Goal: Find specific fact: Find specific fact

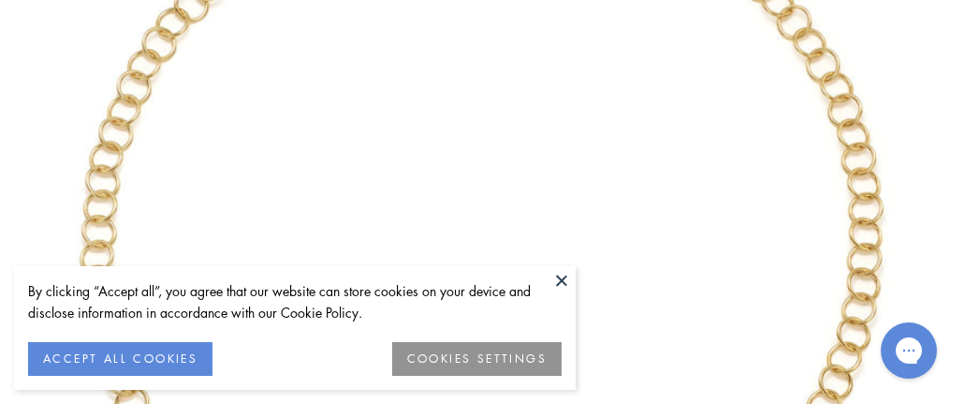
click at [553, 279] on button at bounding box center [562, 280] width 28 height 28
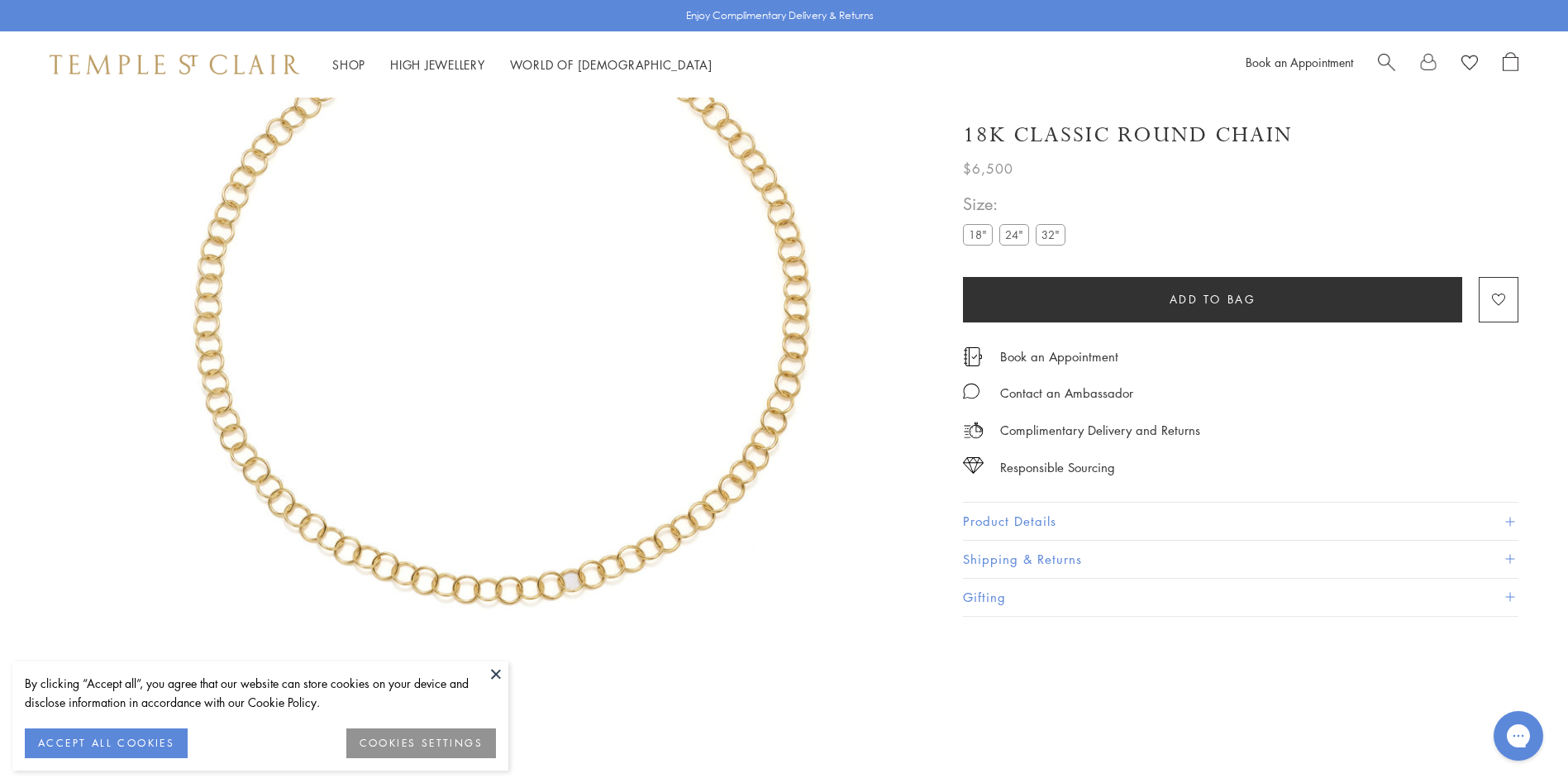
scroll to position [99, 0]
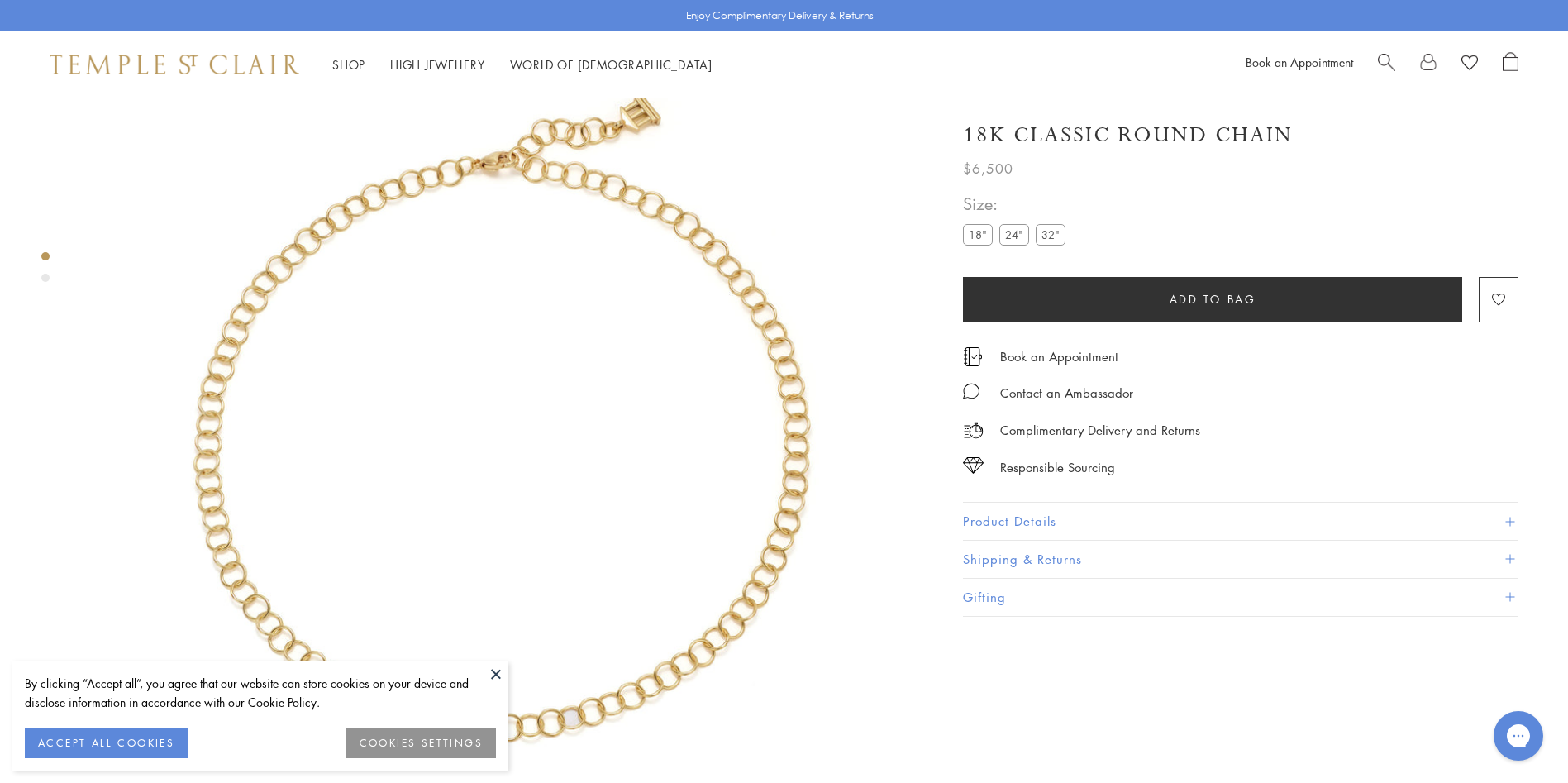
click at [1049, 523] on button "Product Details" at bounding box center [1240, 521] width 555 height 37
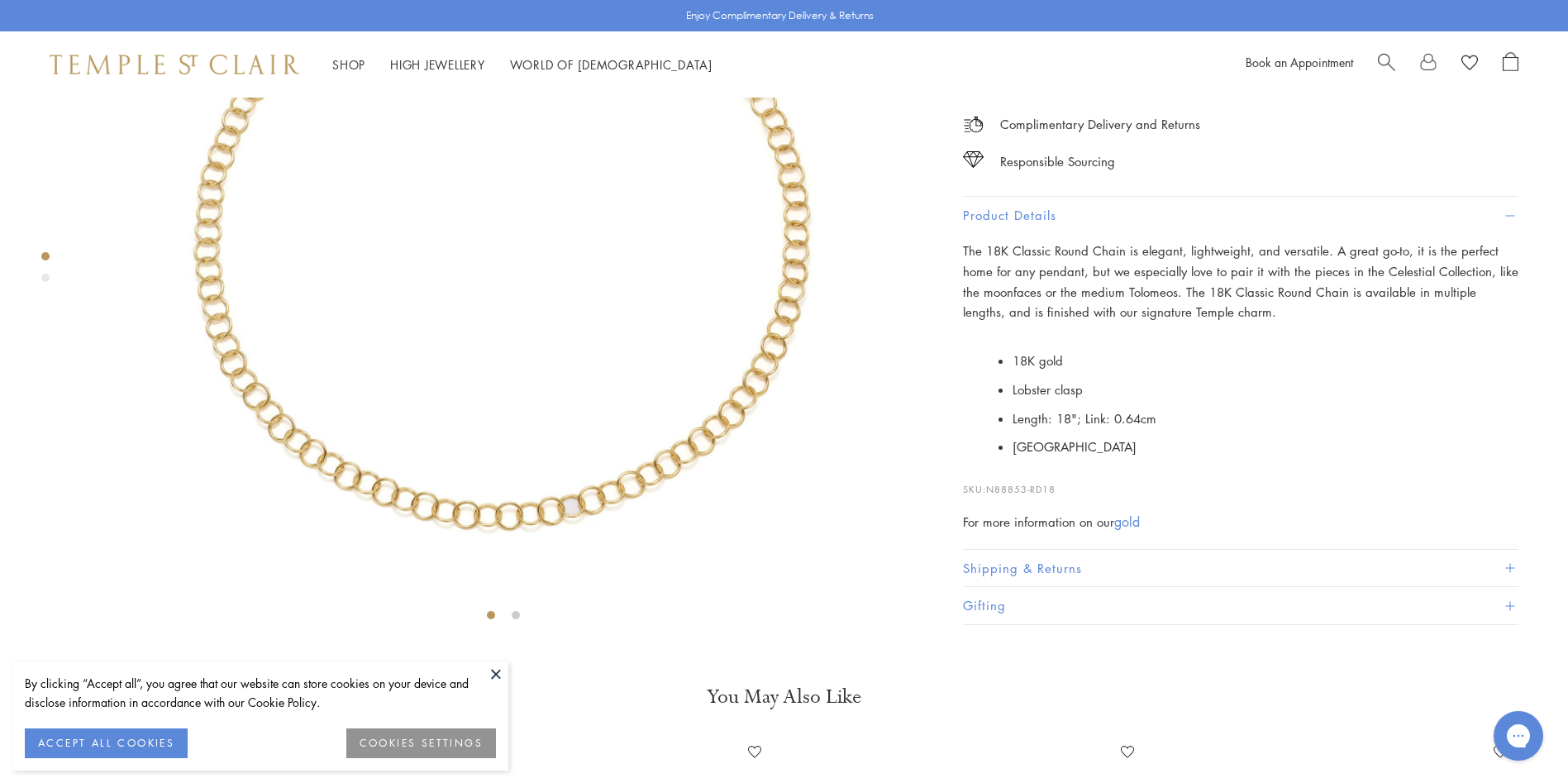
scroll to position [428, 0]
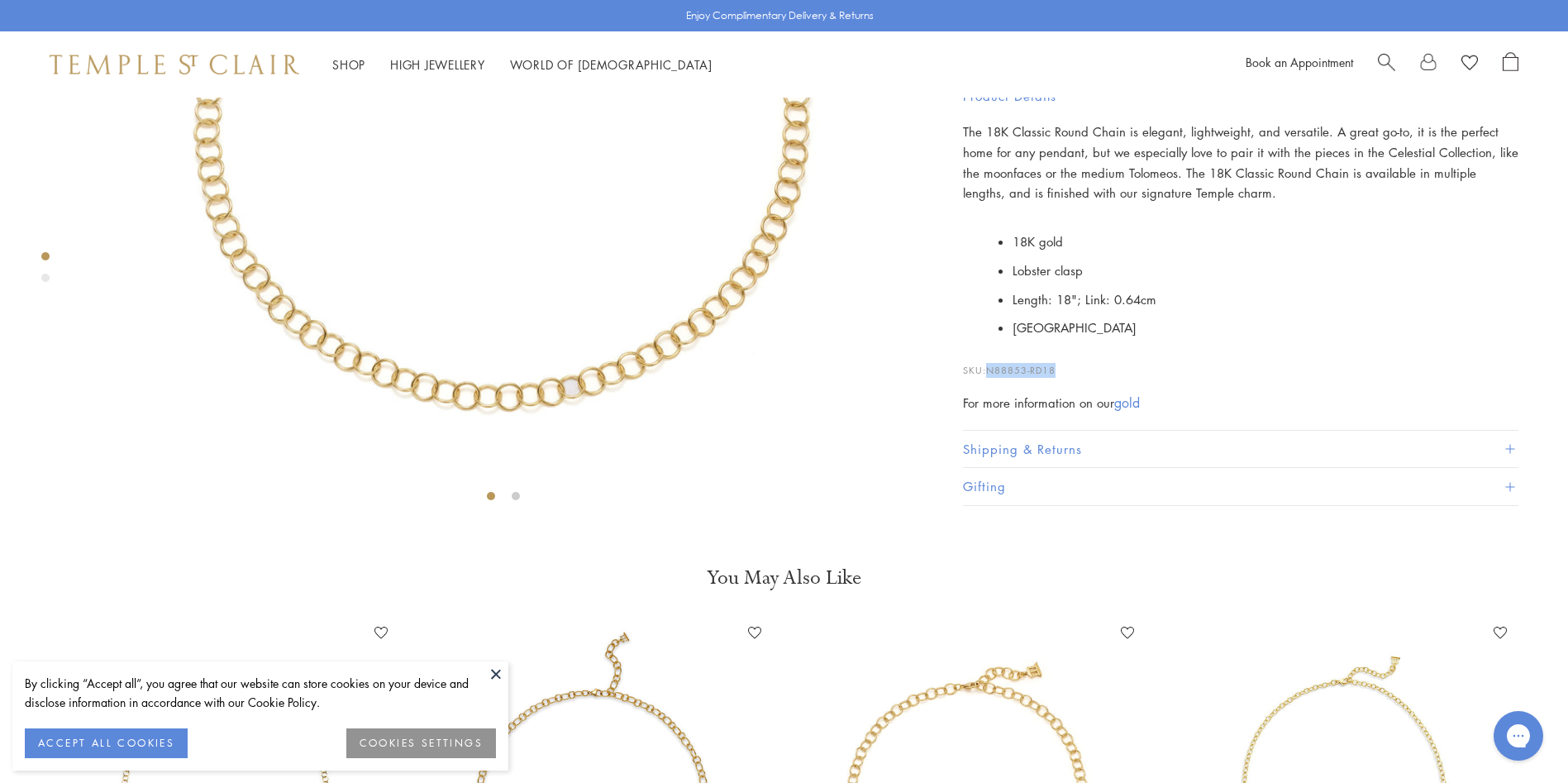
drag, startPoint x: 1065, startPoint y: 662, endPoint x: 990, endPoint y: 661, distance: 75.0
click at [990, 378] on p "SKU: N88853-RD18" at bounding box center [1240, 362] width 555 height 32
copy span "N88853-RD18"
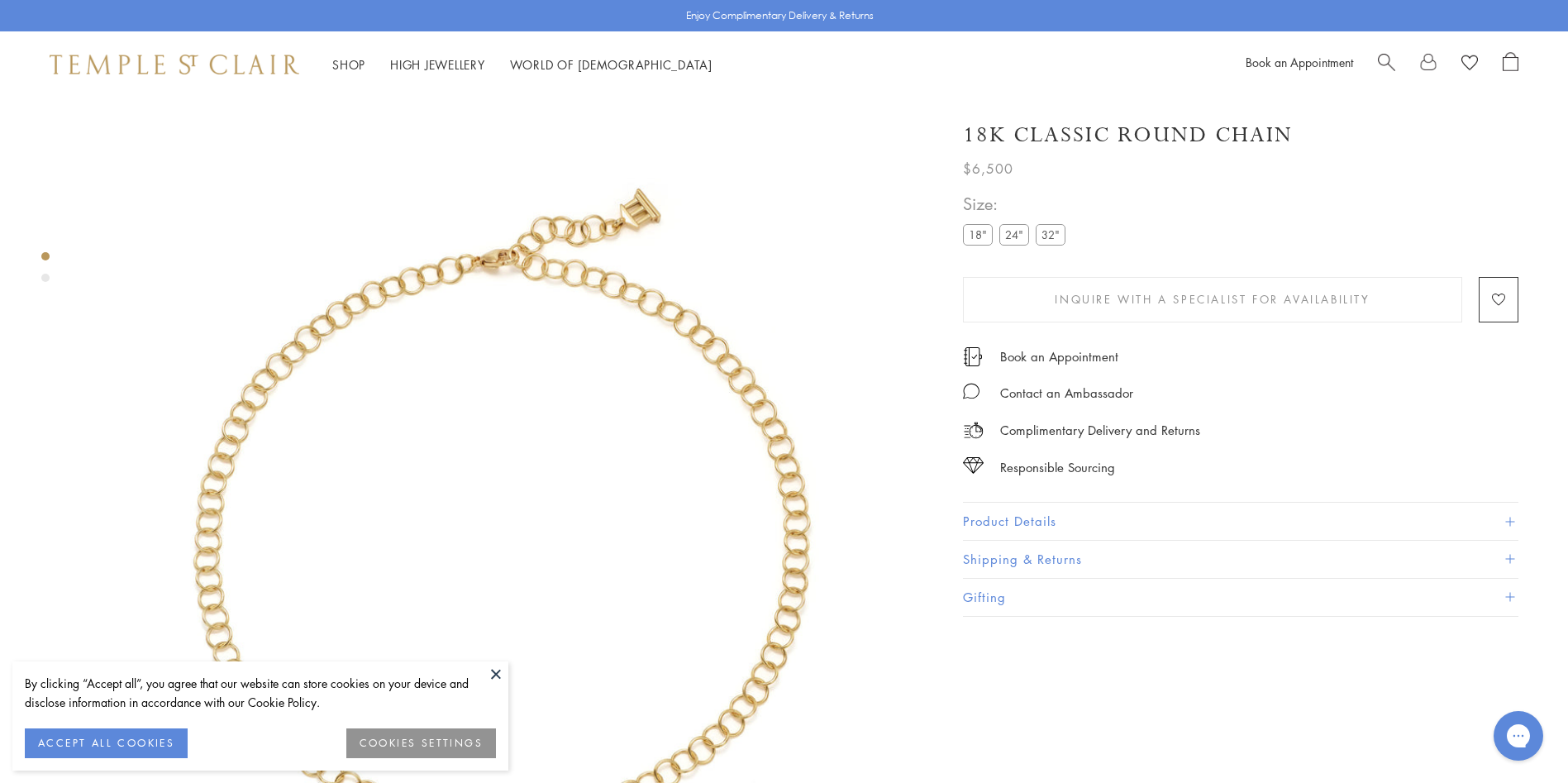
scroll to position [97, 0]
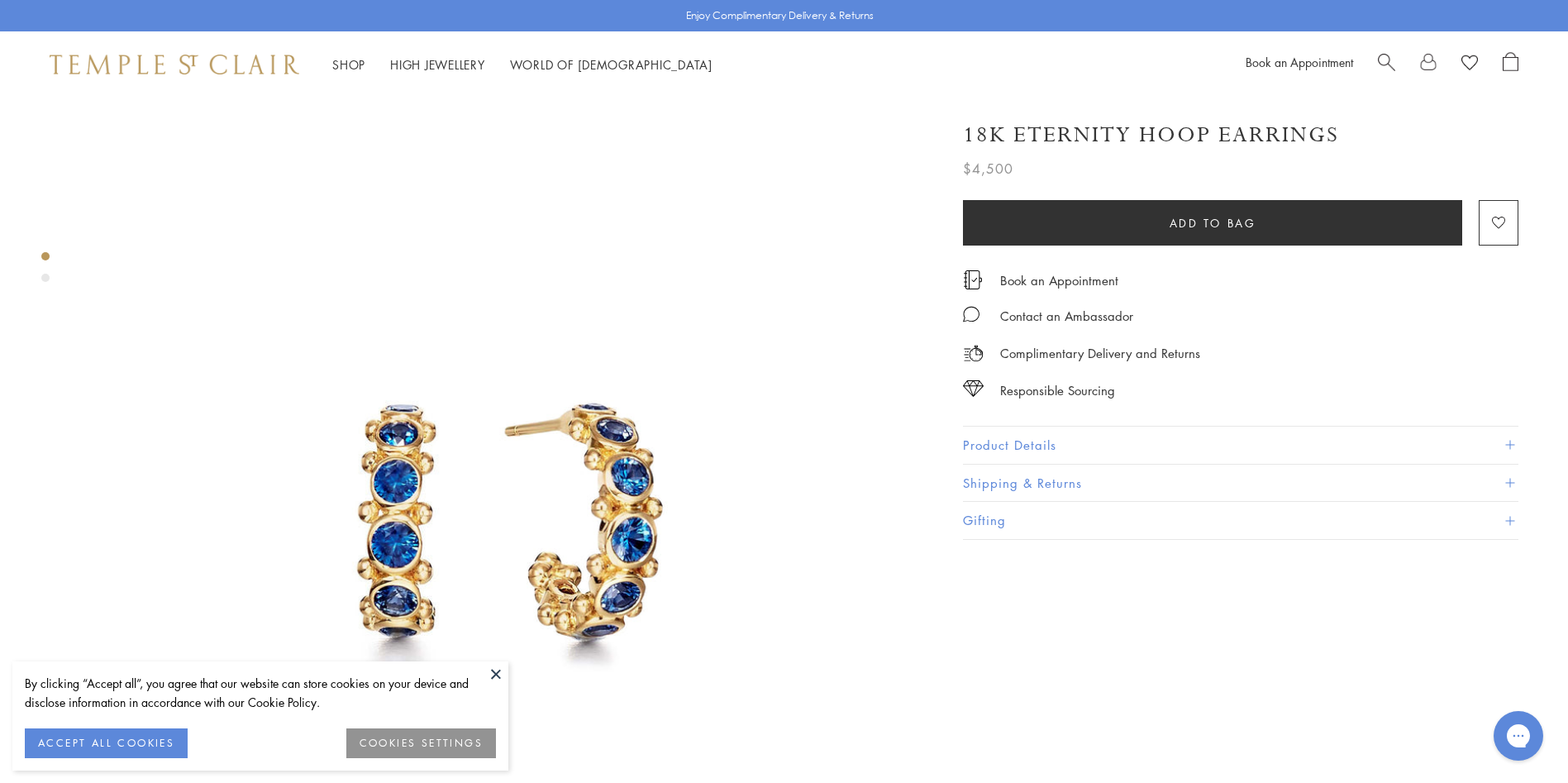
click at [1029, 448] on button "Product Details" at bounding box center [1240, 445] width 555 height 37
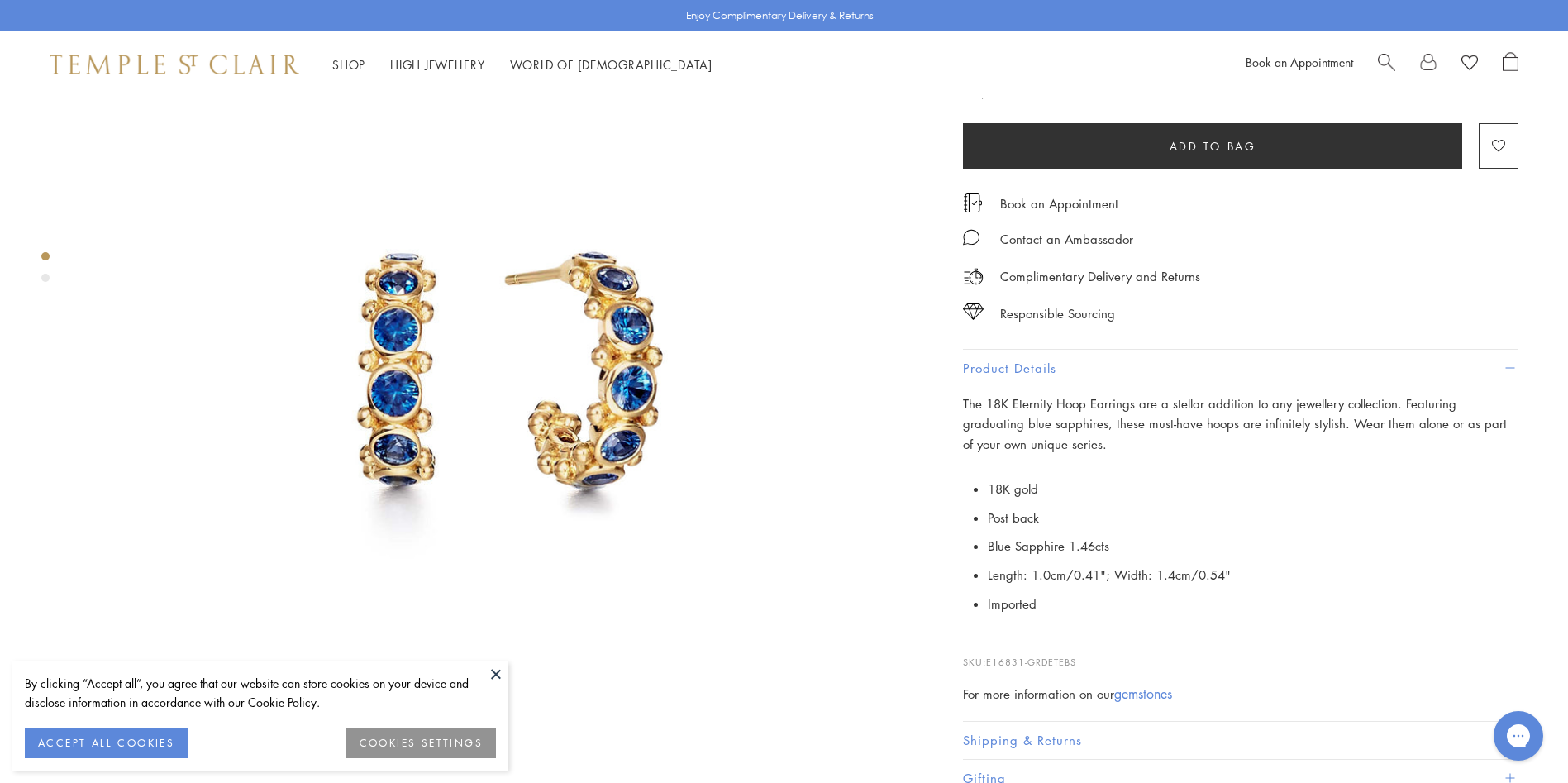
scroll to position [331, 0]
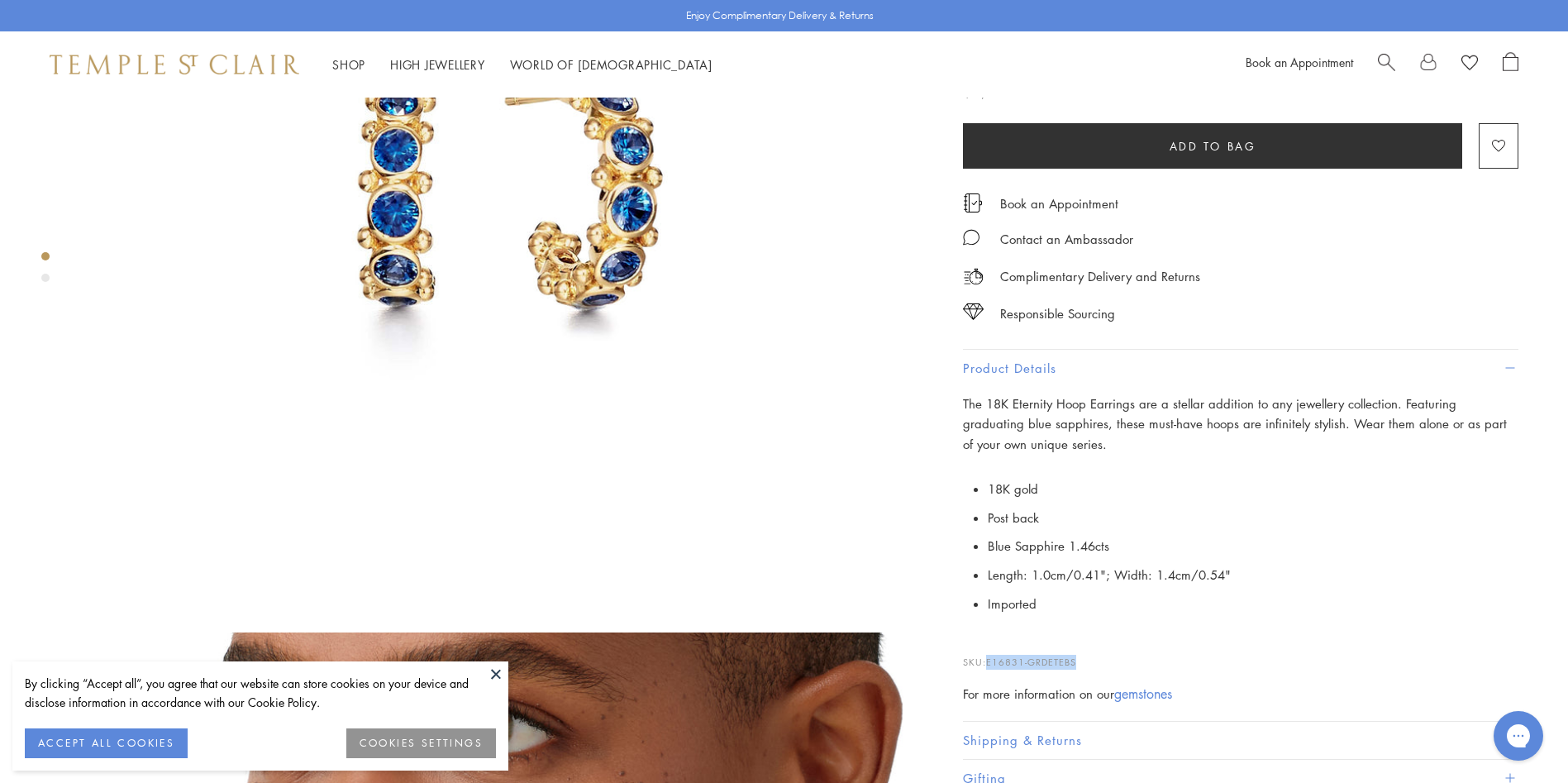
drag, startPoint x: 1081, startPoint y: 661, endPoint x: 990, endPoint y: 661, distance: 91.0
click at [990, 661] on p "SKU: E16831-GRDETEBS" at bounding box center [1240, 654] width 555 height 32
copy span "E16831-GRDETEBS"
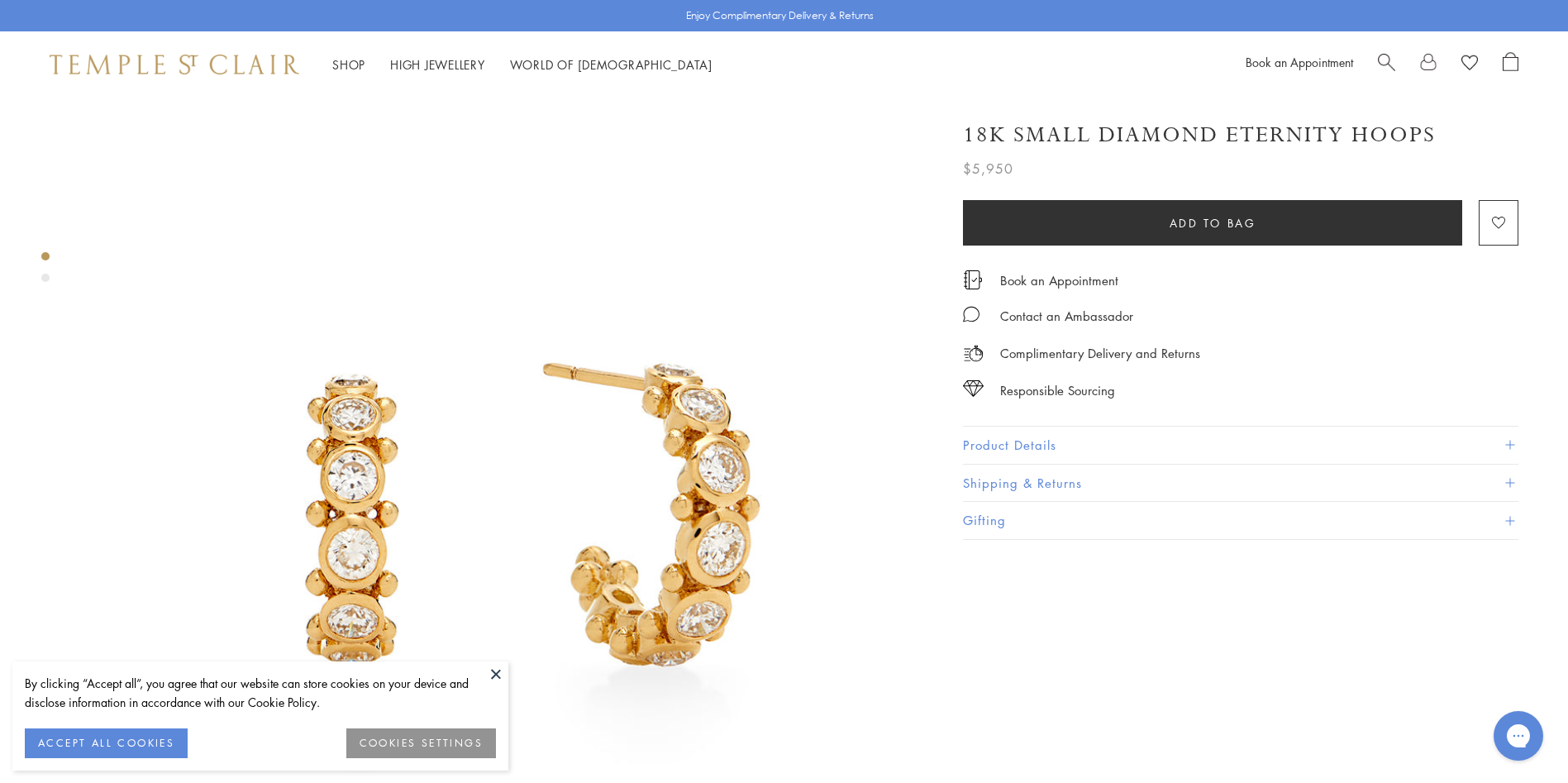
click at [1057, 435] on button "Product Details" at bounding box center [1240, 445] width 555 height 37
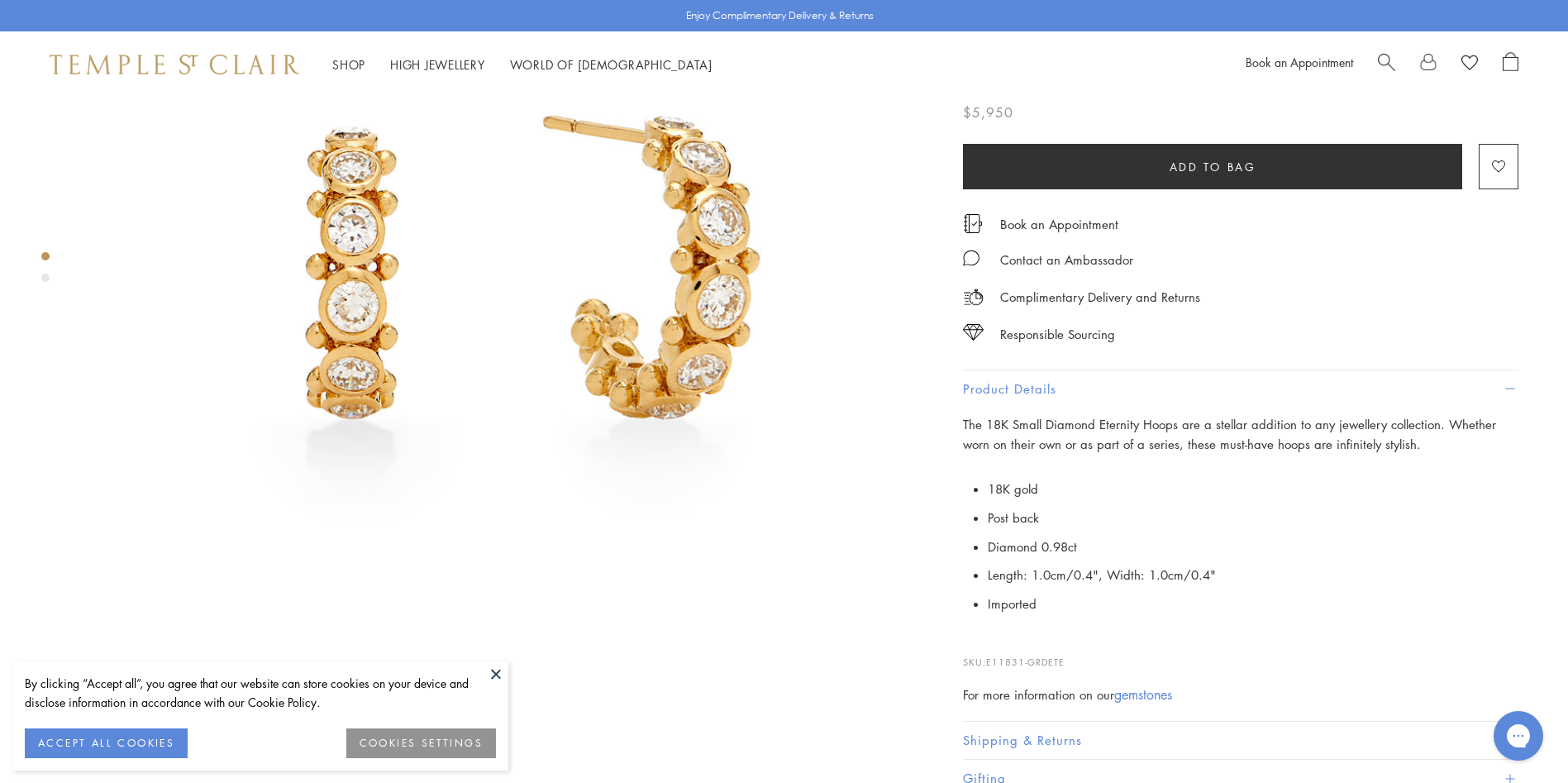
scroll to position [248, 0]
drag, startPoint x: 1074, startPoint y: 660, endPoint x: 991, endPoint y: 659, distance: 83.0
click at [991, 659] on p "SKU: E11831-GRDETE" at bounding box center [1240, 654] width 555 height 32
copy span "E11831-GRDETE"
